Goal: Use online tool/utility: Use online tool/utility

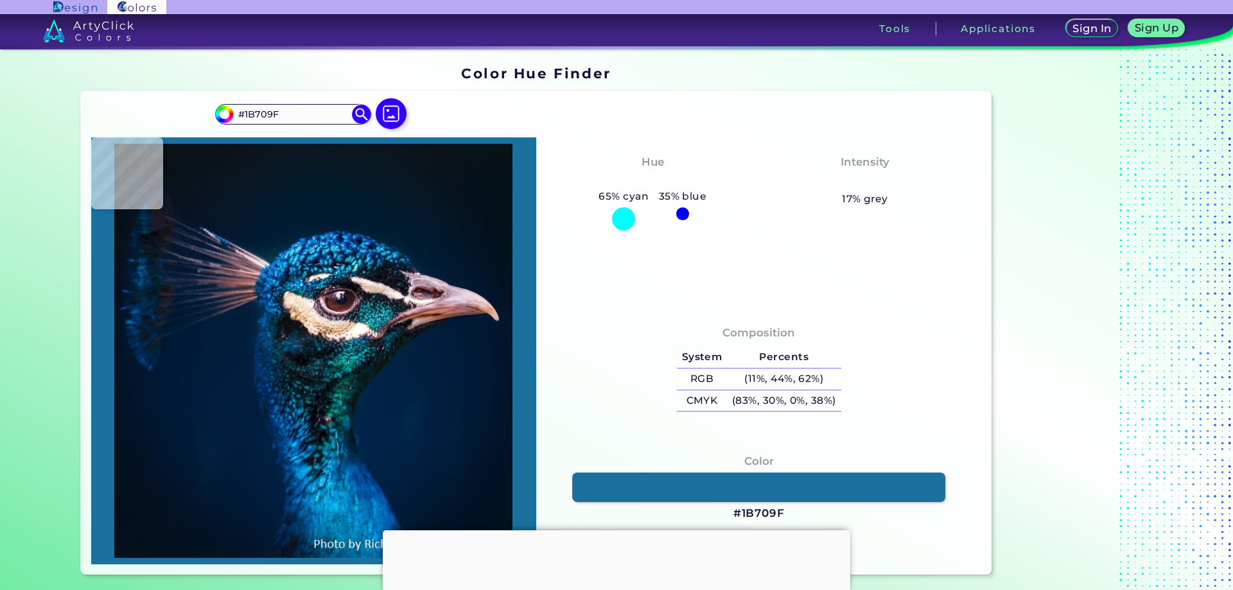
type input "#002542"
type input "#001938"
type input "#0c1721"
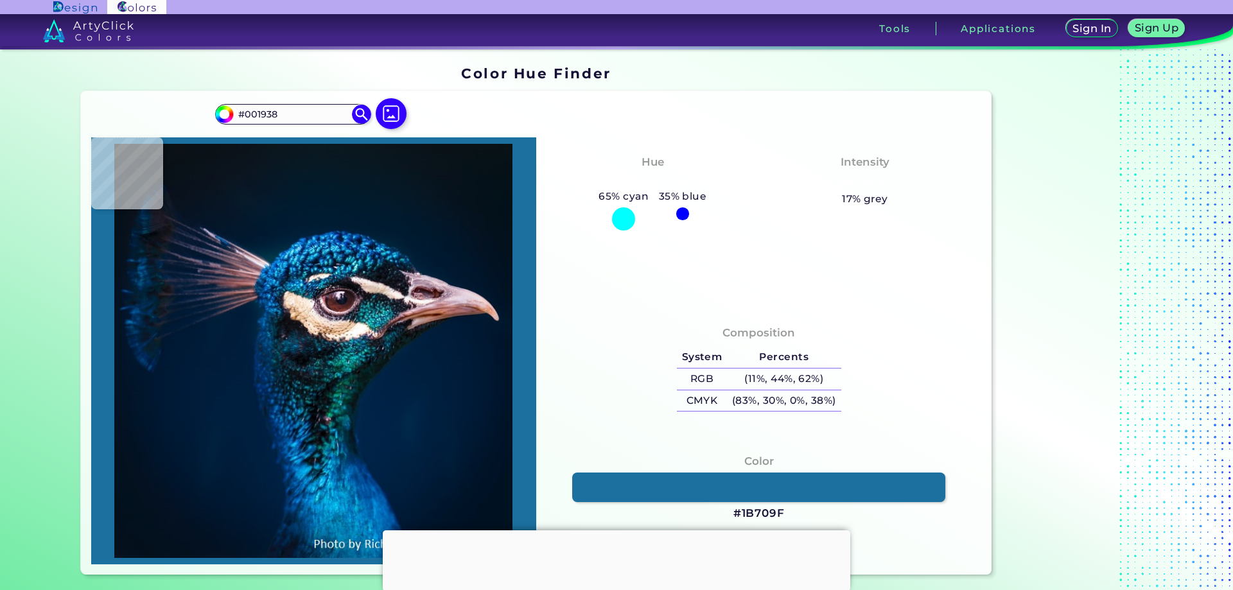
type input "#0C1721"
type input "#31314f"
type input "#31314F"
type input "#303351"
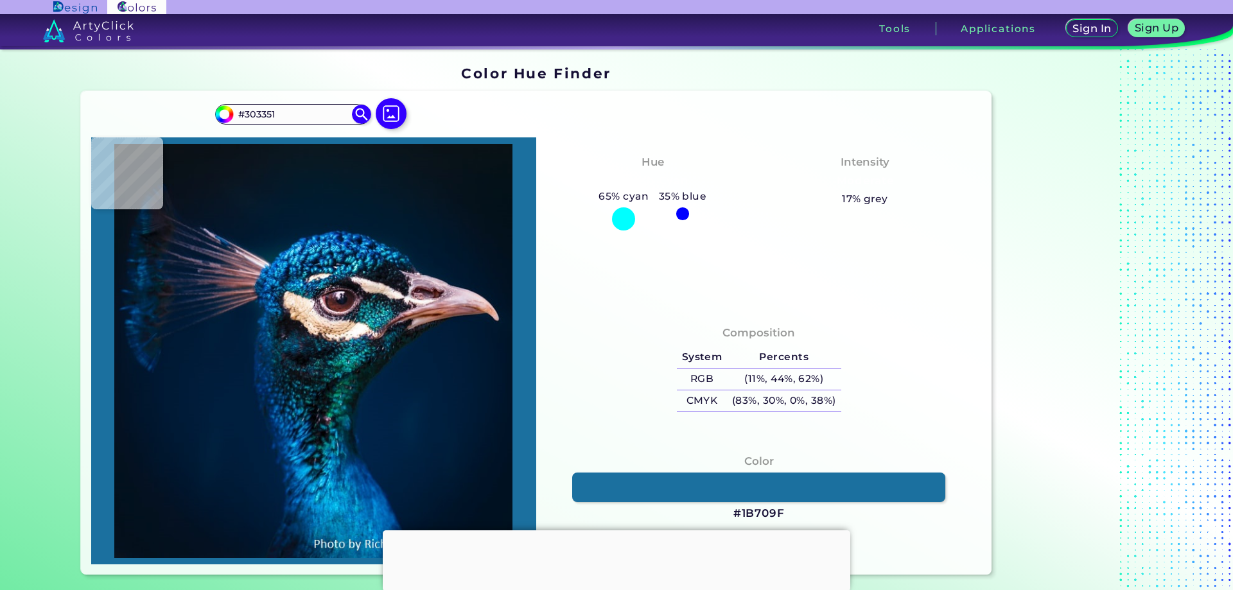
type input "#222f48"
type input "#222F48"
type input "#14243d"
type input "#14243D"
type input "#021732"
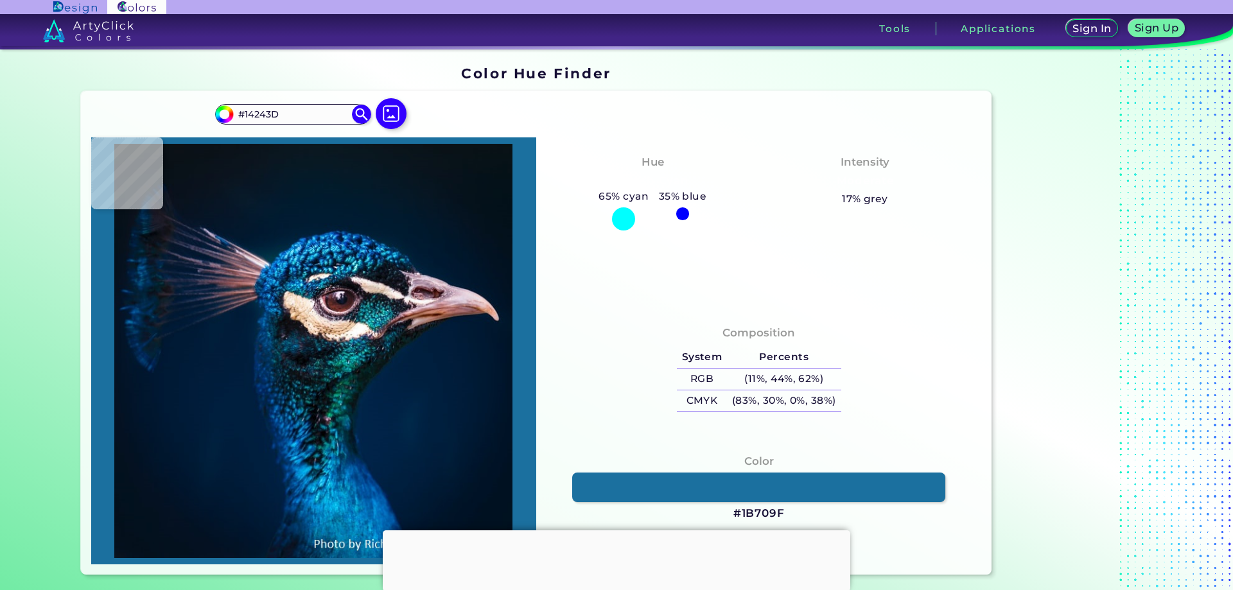
type input "#021732"
type input "#011631"
type input "#031933"
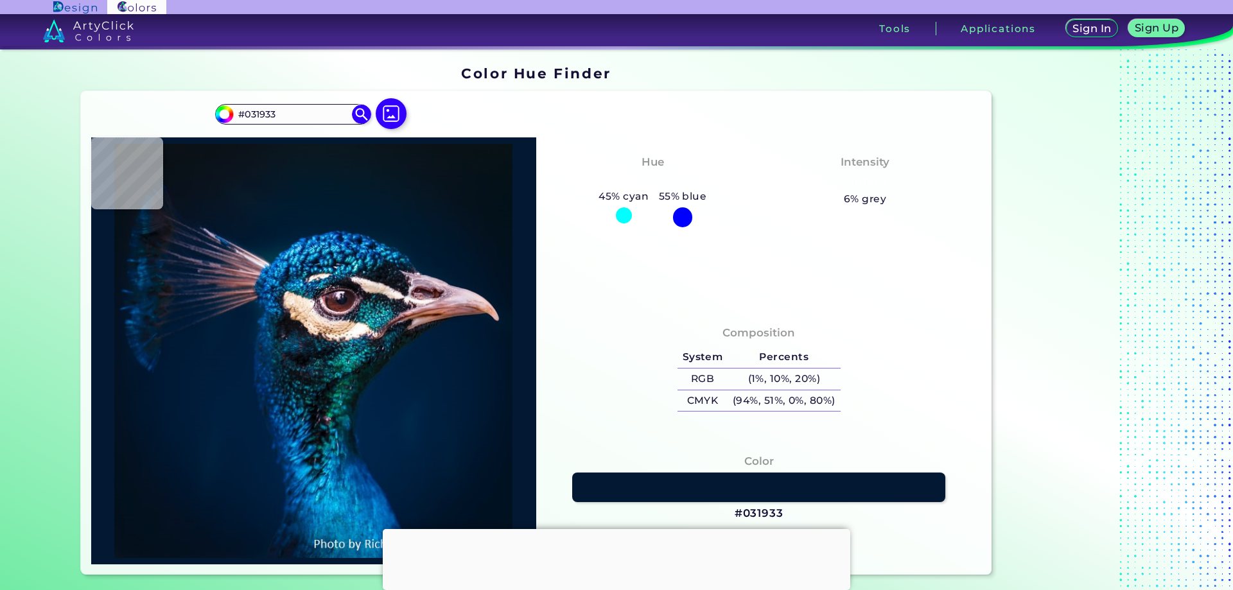
type input "#051a2d"
type input "#051A2D"
type input "#00172d"
type input "#00172D"
type input "#0b496e"
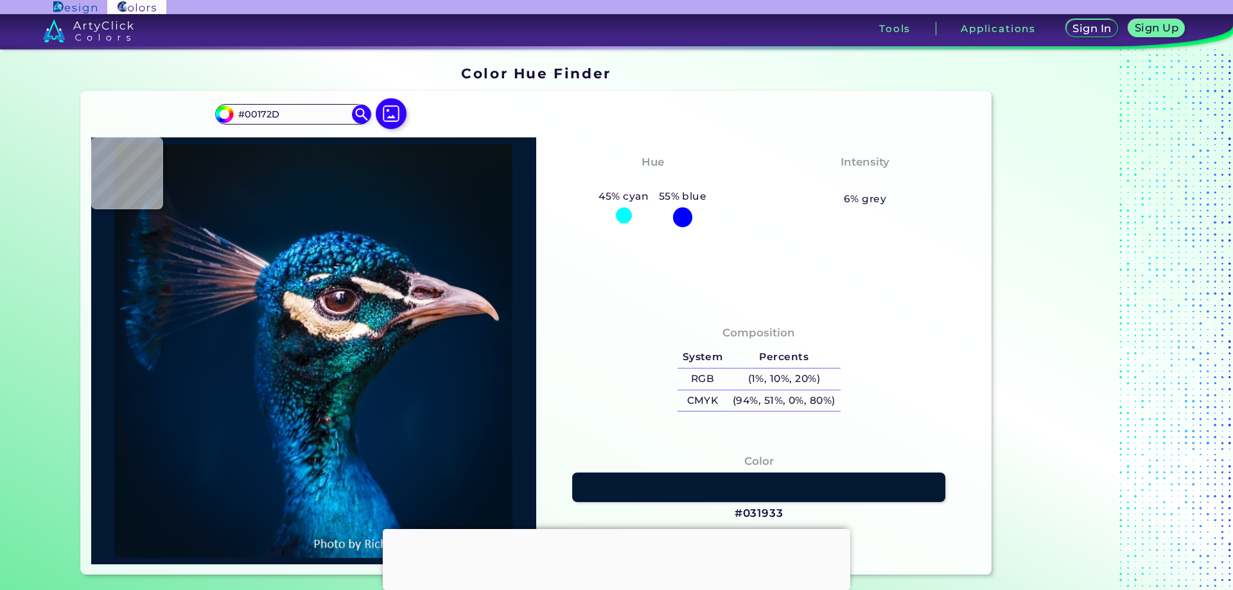
type input "#0B496E"
type input "#052e4e"
type input "#052E4E"
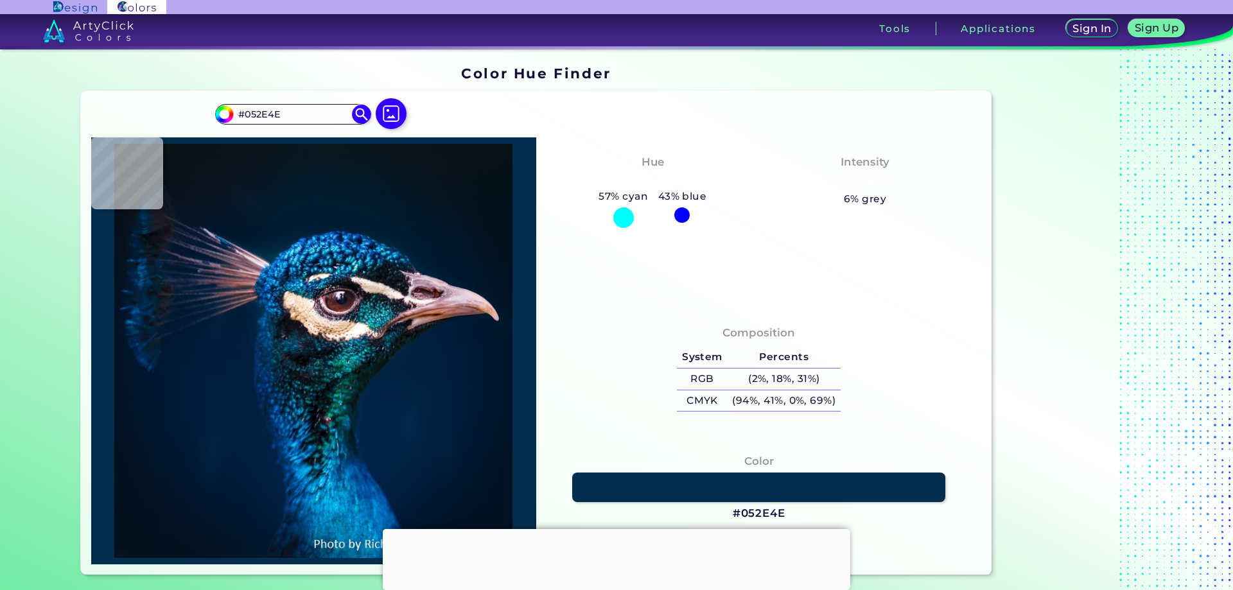
type input "#010f22"
type input "#010F22"
type input "#057998"
type input "#189dcc"
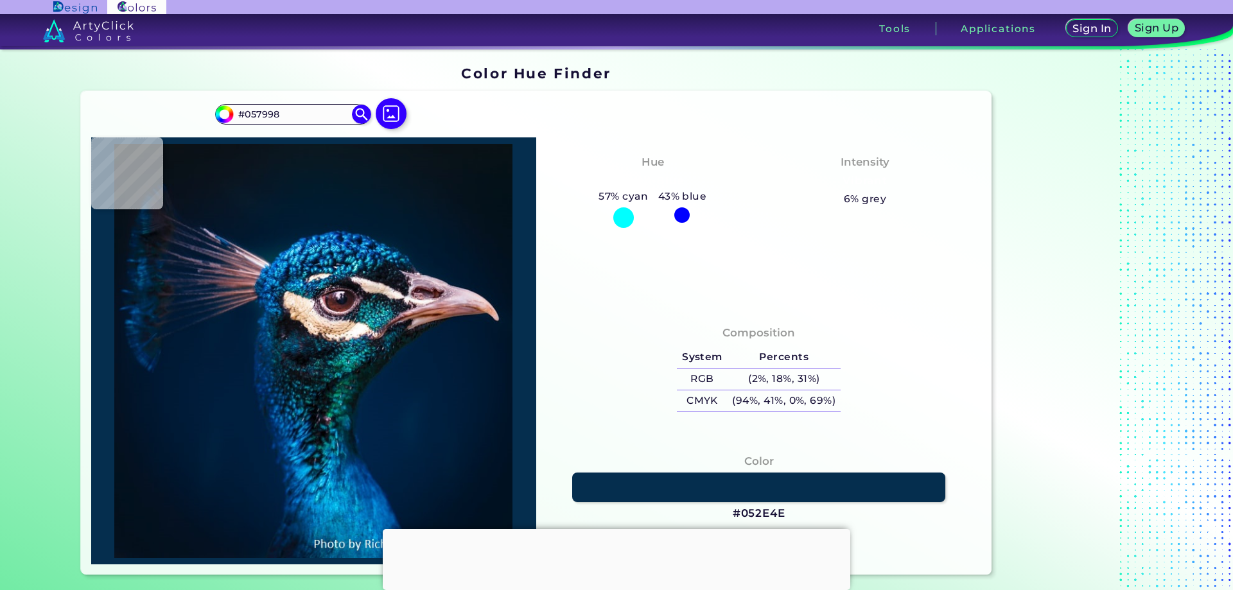
type input "#189DCC"
type input "#002e64"
type input "#002E64"
type input "#0a3f72"
type input "#0A3F72"
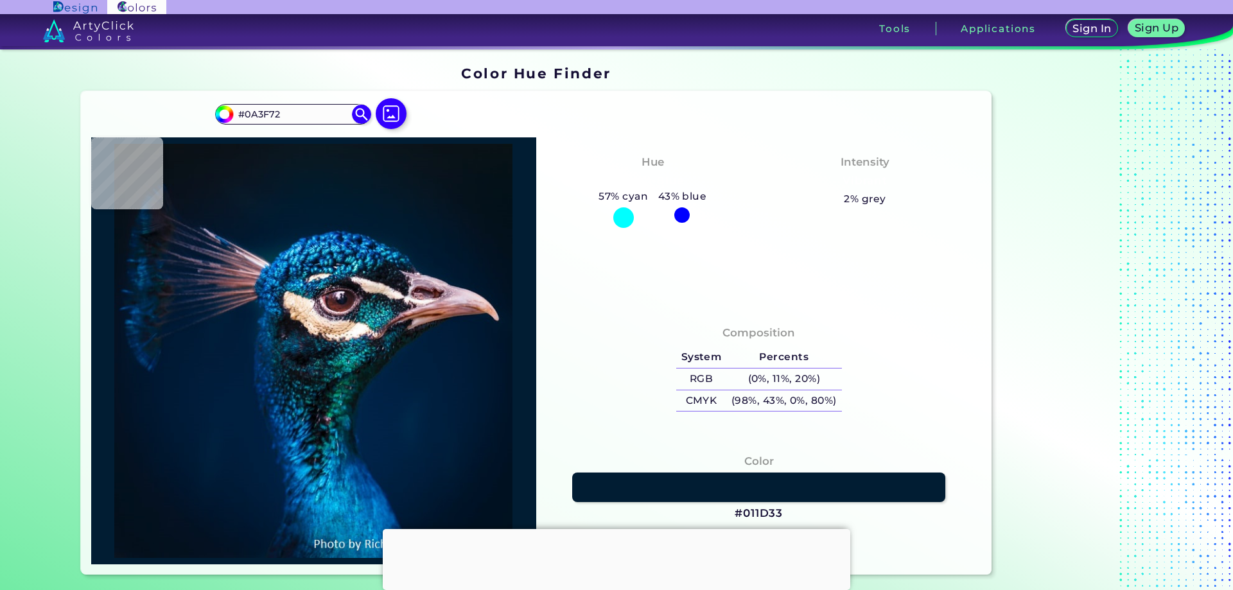
type input "#011d33"
type input "#011D33"
type input "#00182e"
type input "#00182E"
type input "#031529"
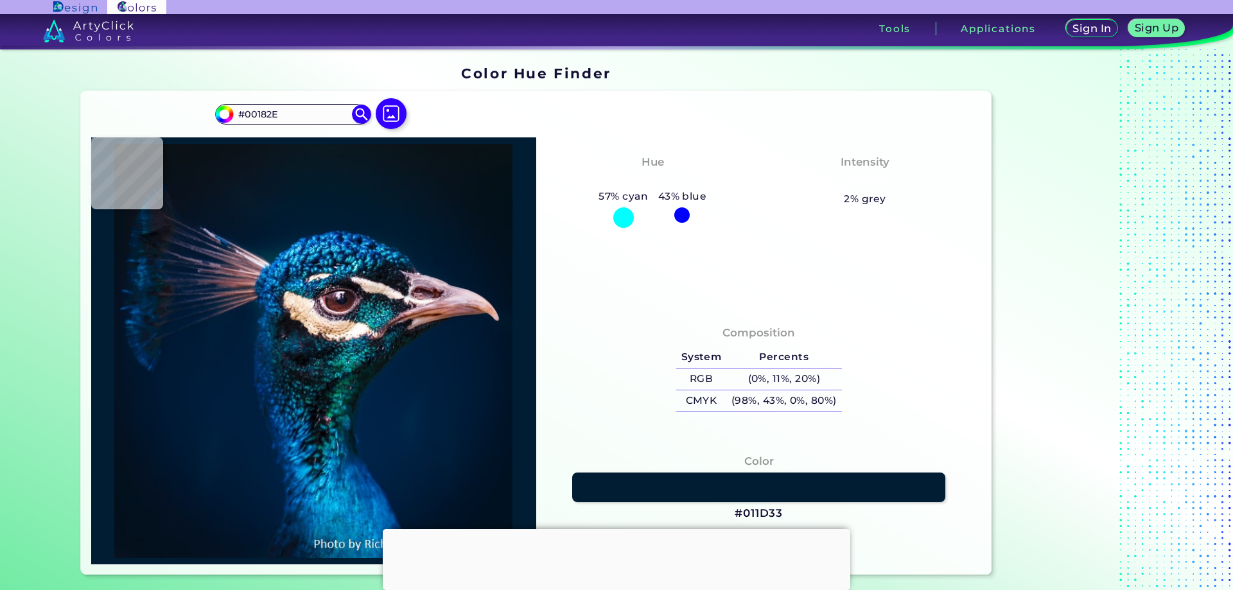
type input "#031529"
type input "#041121"
type input "#03111c"
type input "#03111C"
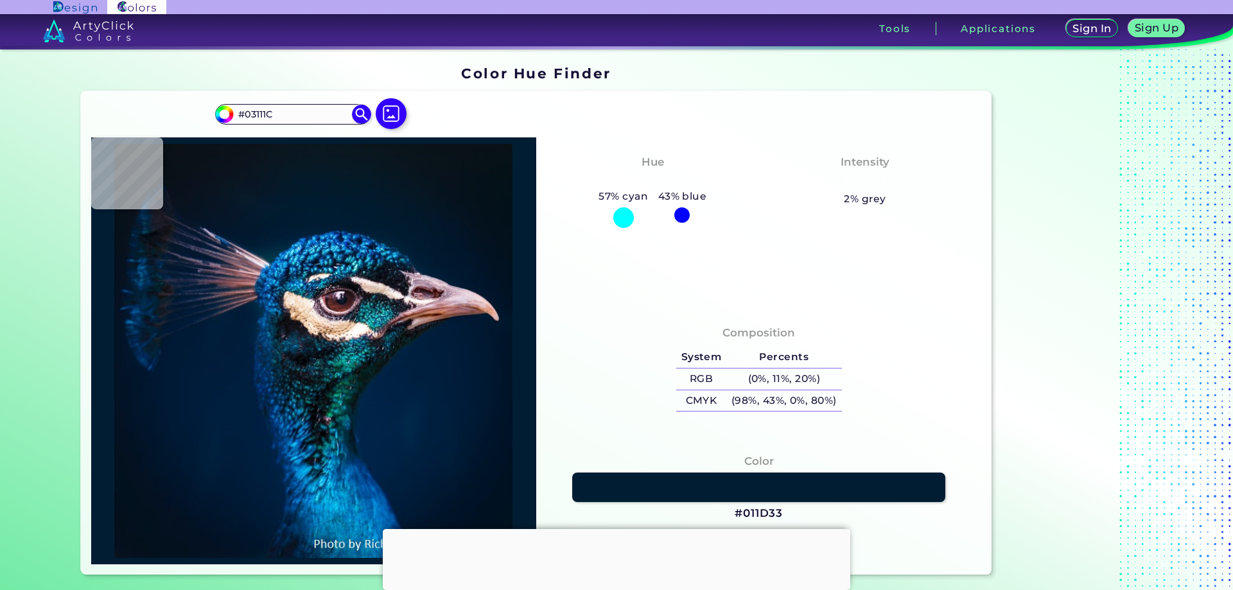
type input "#000000"
